Goal: Task Accomplishment & Management: Use online tool/utility

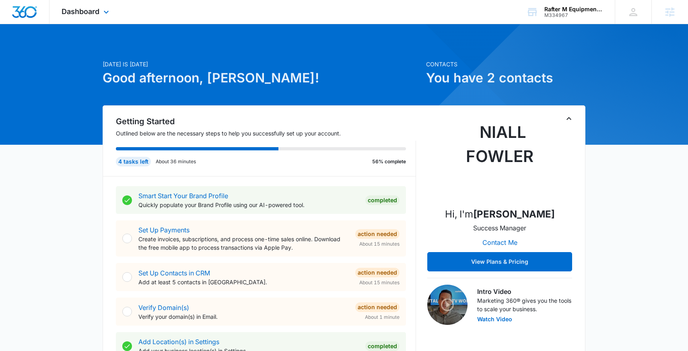
click at [101, 19] on div "Dashboard Apps Reputation Websites Forms CRM Email Social Content Ads Intellige…" at bounding box center [86, 12] width 74 height 24
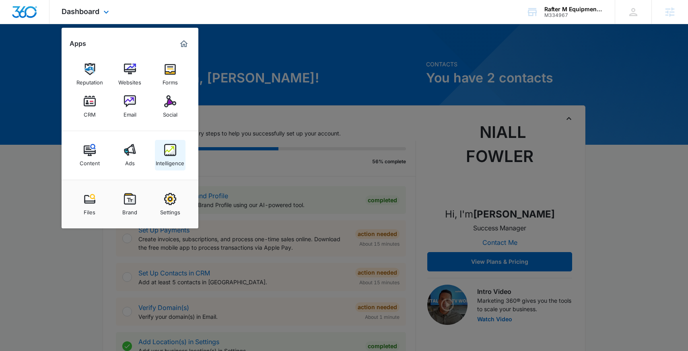
click at [173, 155] on img at bounding box center [170, 150] width 12 height 12
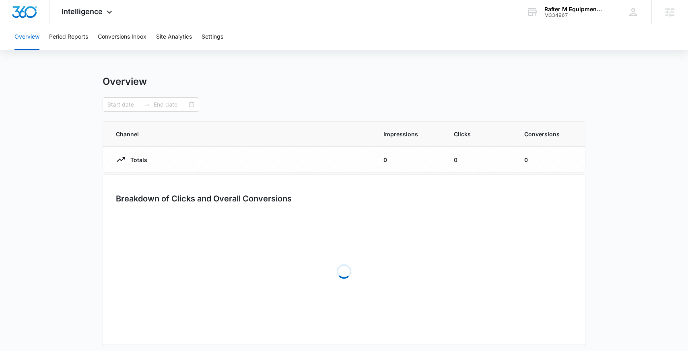
type input "[DATE]"
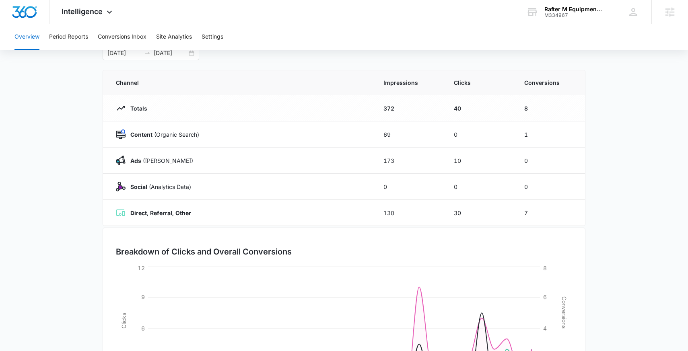
scroll to position [53, 0]
click at [143, 34] on button "Conversions Inbox" at bounding box center [122, 37] width 49 height 26
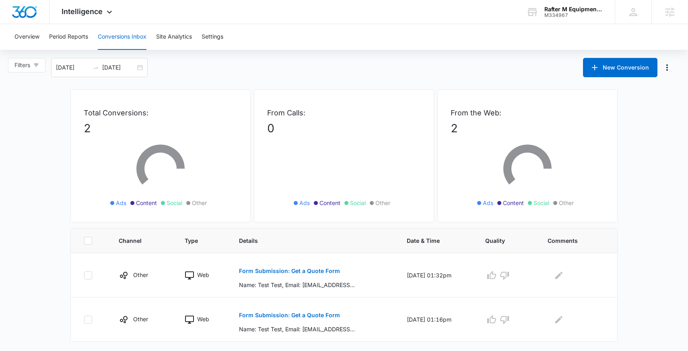
scroll to position [9, 0]
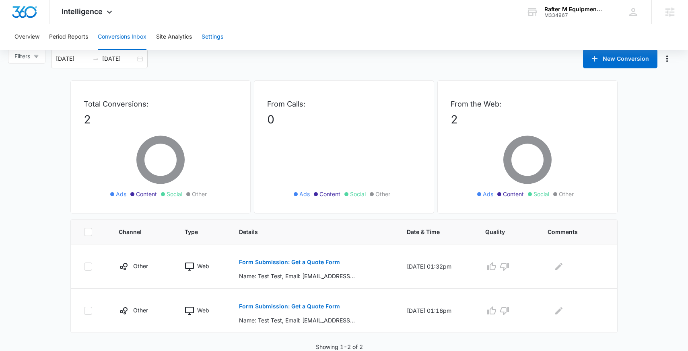
click at [213, 42] on button "Settings" at bounding box center [213, 37] width 22 height 26
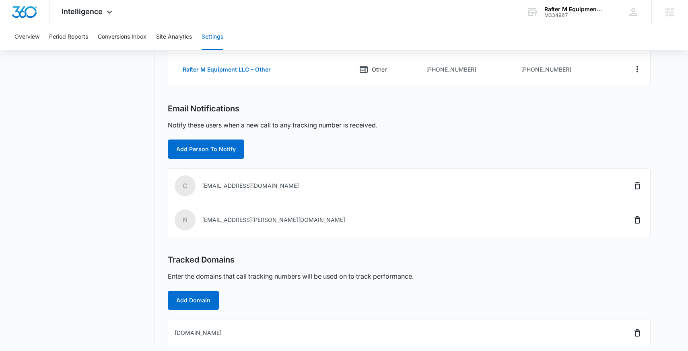
scroll to position [199, 0]
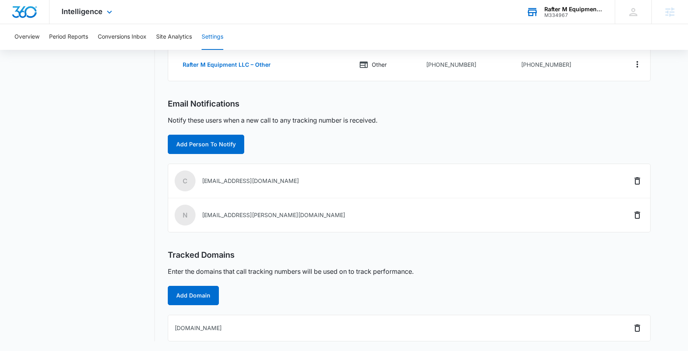
click at [583, 12] on div "Rafter M Equipment LLC" at bounding box center [573, 9] width 59 height 6
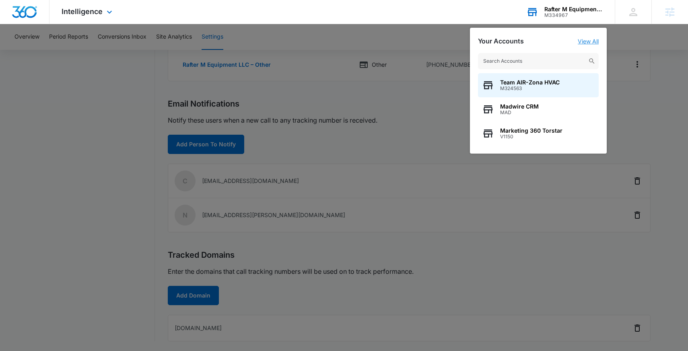
click at [592, 38] on link "View All" at bounding box center [588, 41] width 21 height 7
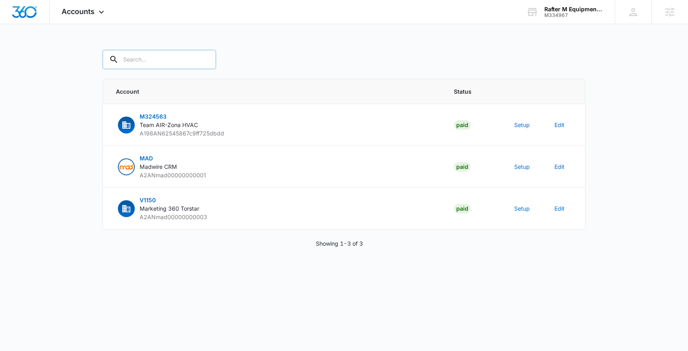
click at [157, 60] on input "text" at bounding box center [159, 59] width 113 height 19
paste input "M334967"
type input "M334967"
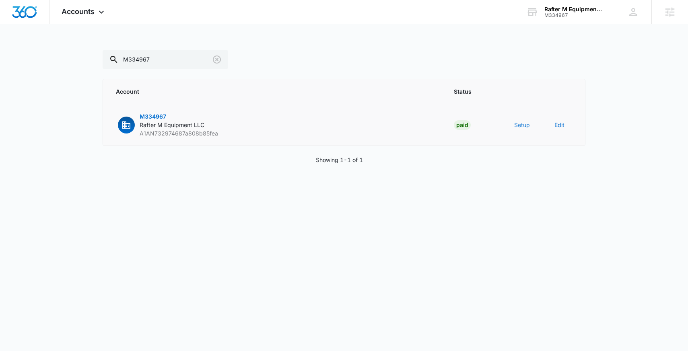
click at [521, 127] on button "Setup" at bounding box center [522, 125] width 16 height 8
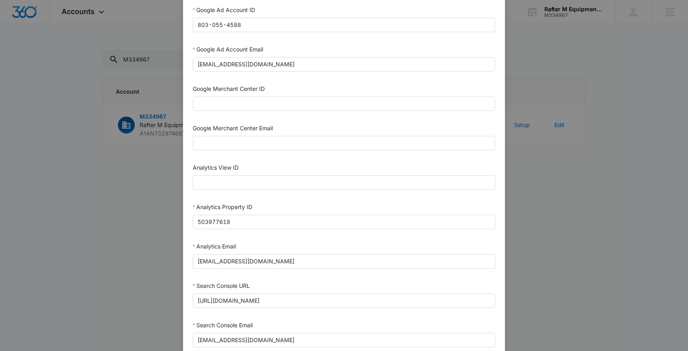
scroll to position [260, 0]
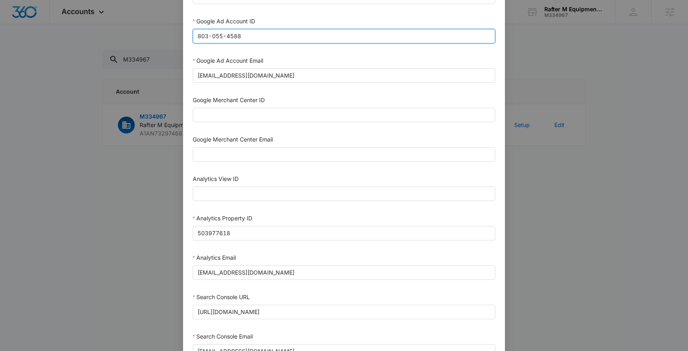
click at [254, 42] on input "803-055-4588" at bounding box center [344, 36] width 303 height 14
